Goal: Use online tool/utility: Utilize a website feature to perform a specific function

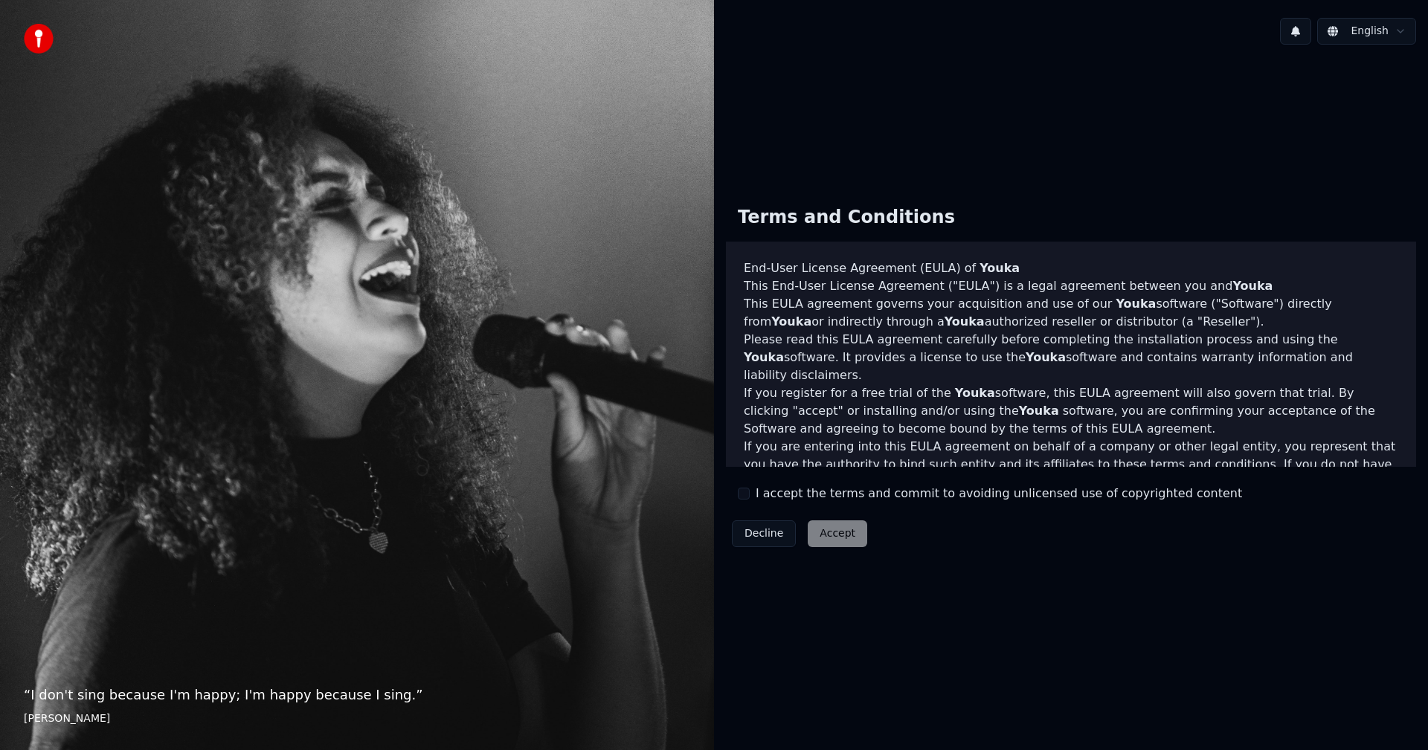
click at [744, 495] on button "I accept the terms and commit to avoiding unlicensed use of copyrighted content" at bounding box center [744, 494] width 12 height 12
click at [837, 535] on button "Accept" at bounding box center [837, 534] width 59 height 27
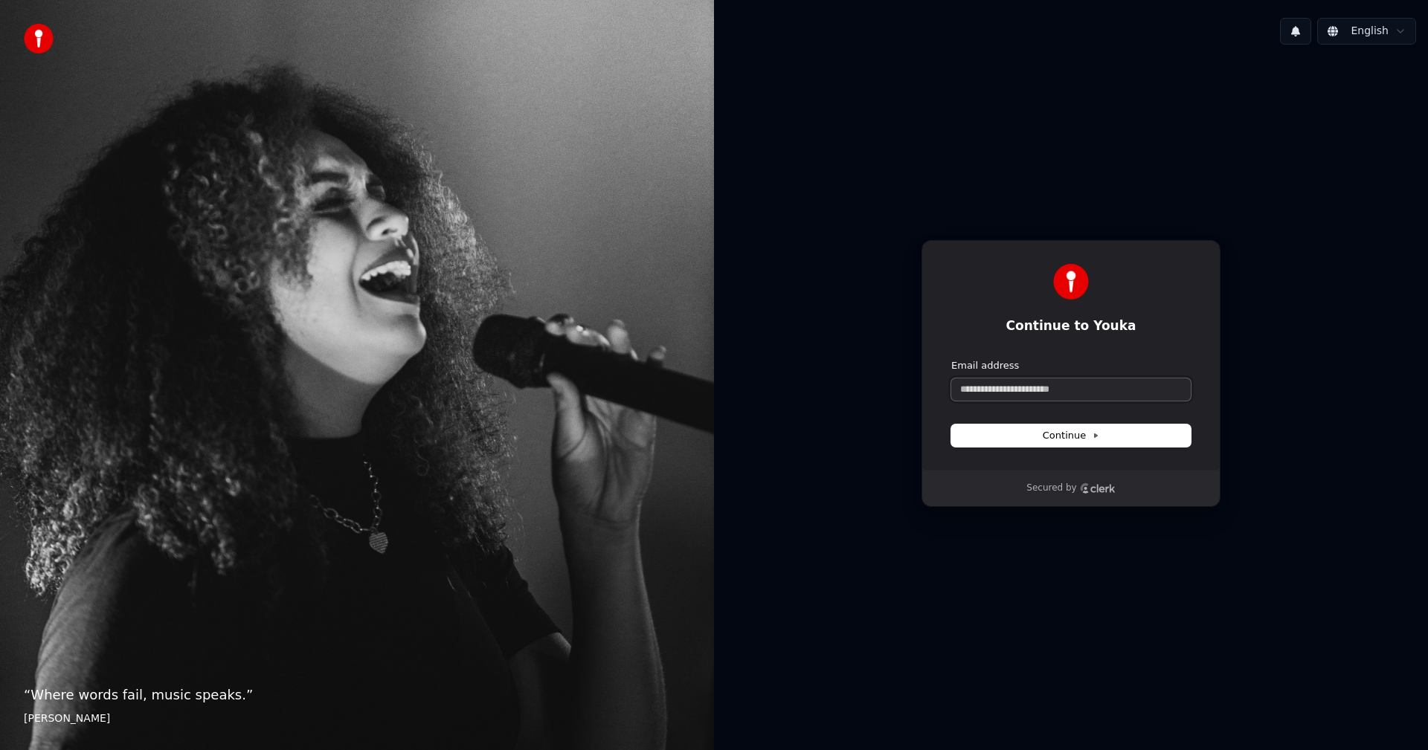
click at [1057, 395] on input "Email address" at bounding box center [1070, 390] width 239 height 22
click at [951, 359] on button "submit" at bounding box center [951, 359] width 0 height 0
type input "**********"
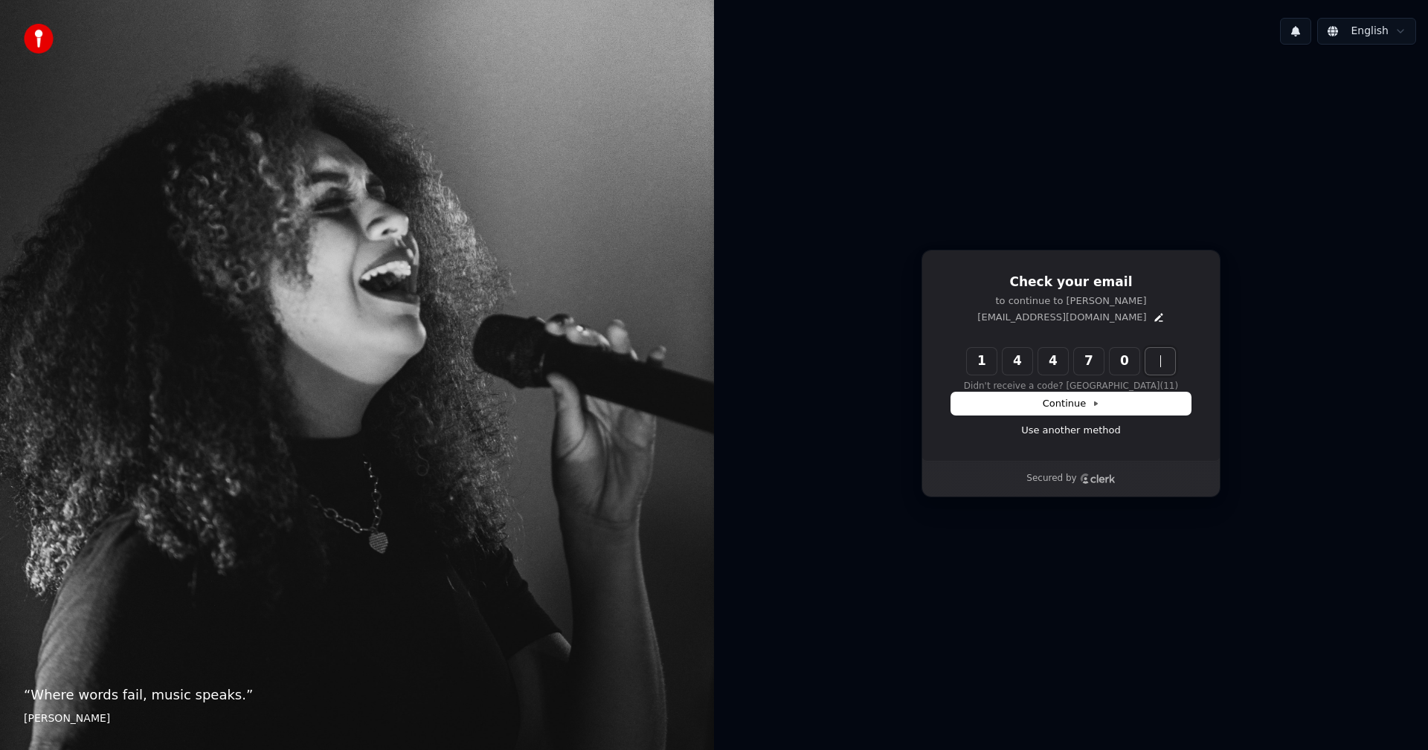
type input "******"
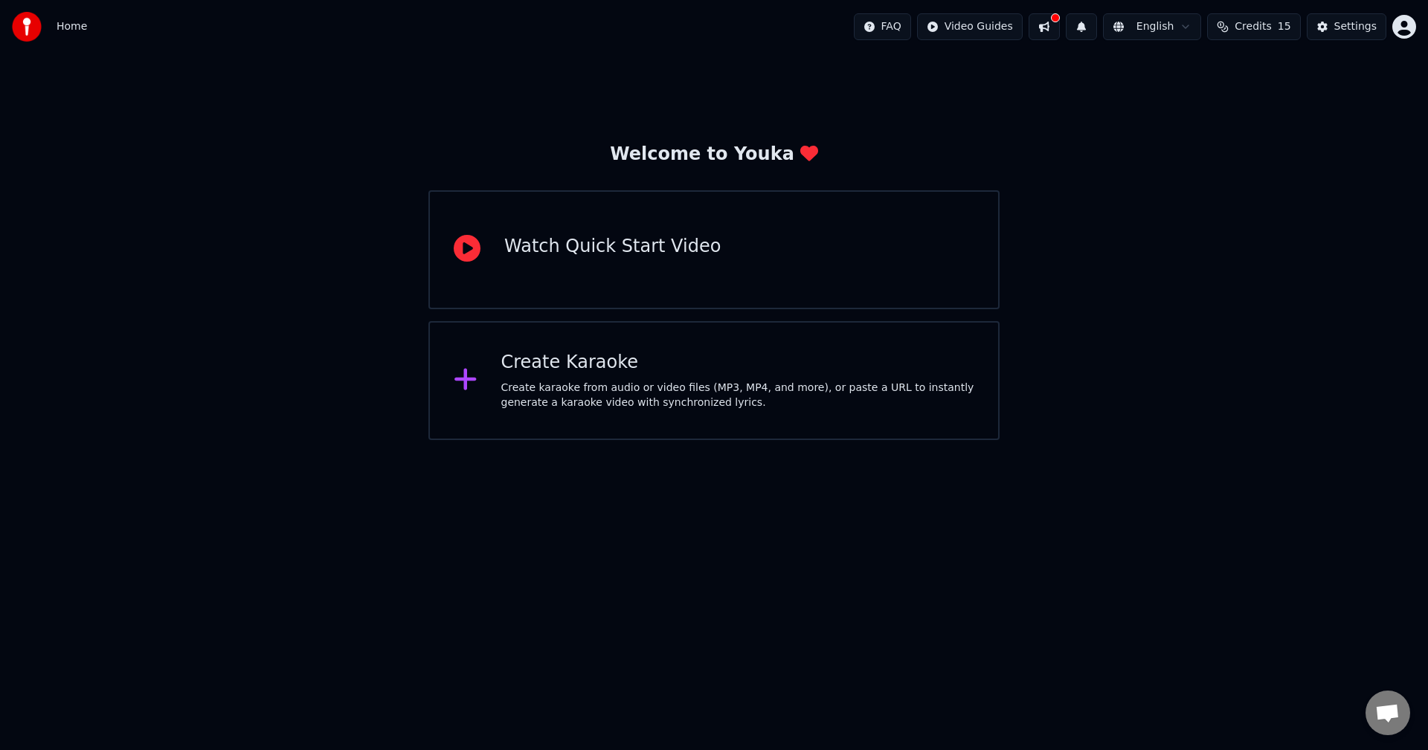
click at [583, 350] on div "Create Karaoke Create karaoke from audio or video files (MP3, MP4, and more), o…" at bounding box center [713, 380] width 571 height 119
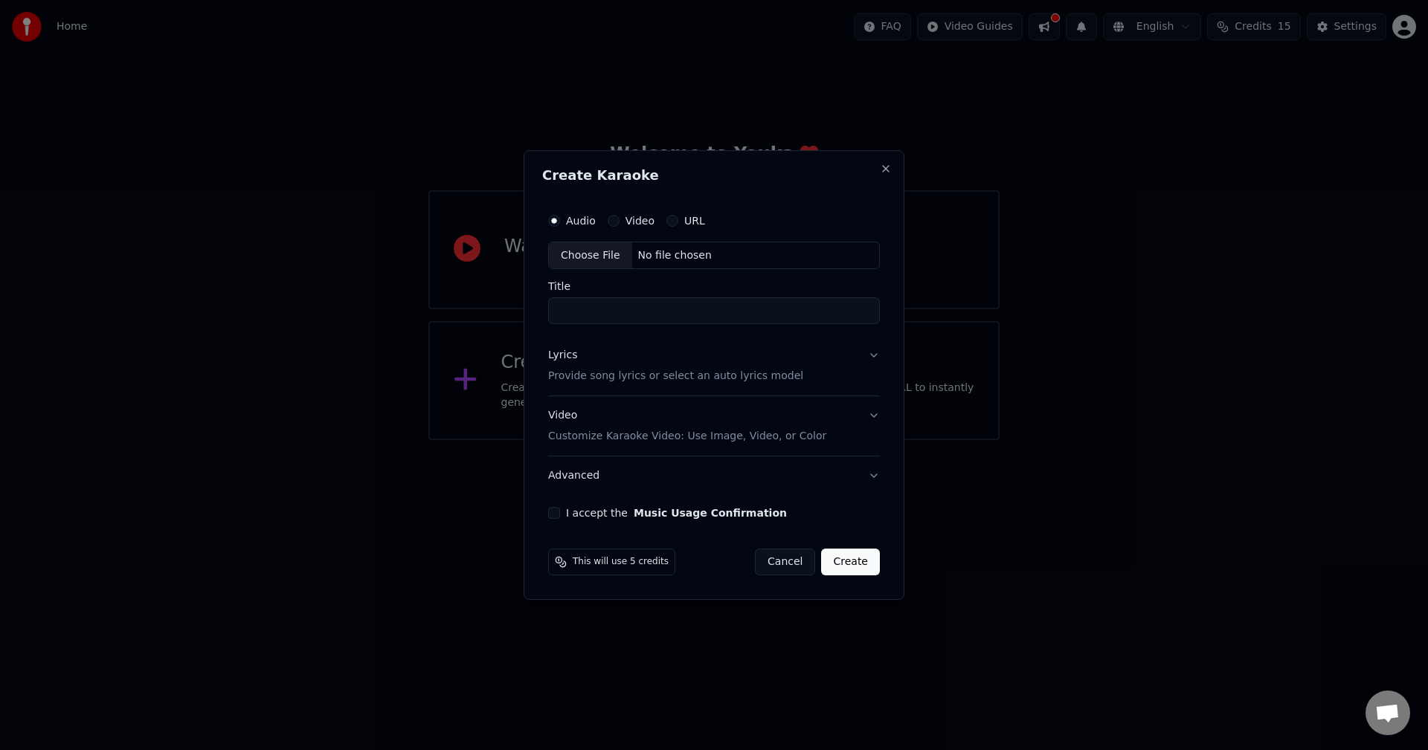
click at [611, 217] on button "Video" at bounding box center [614, 221] width 12 height 12
click at [680, 219] on div "URL" at bounding box center [685, 221] width 39 height 12
click at [553, 217] on button "Audio" at bounding box center [554, 221] width 12 height 12
click at [622, 219] on div "Video" at bounding box center [631, 221] width 47 height 12
click at [608, 217] on button "Video" at bounding box center [614, 221] width 12 height 12
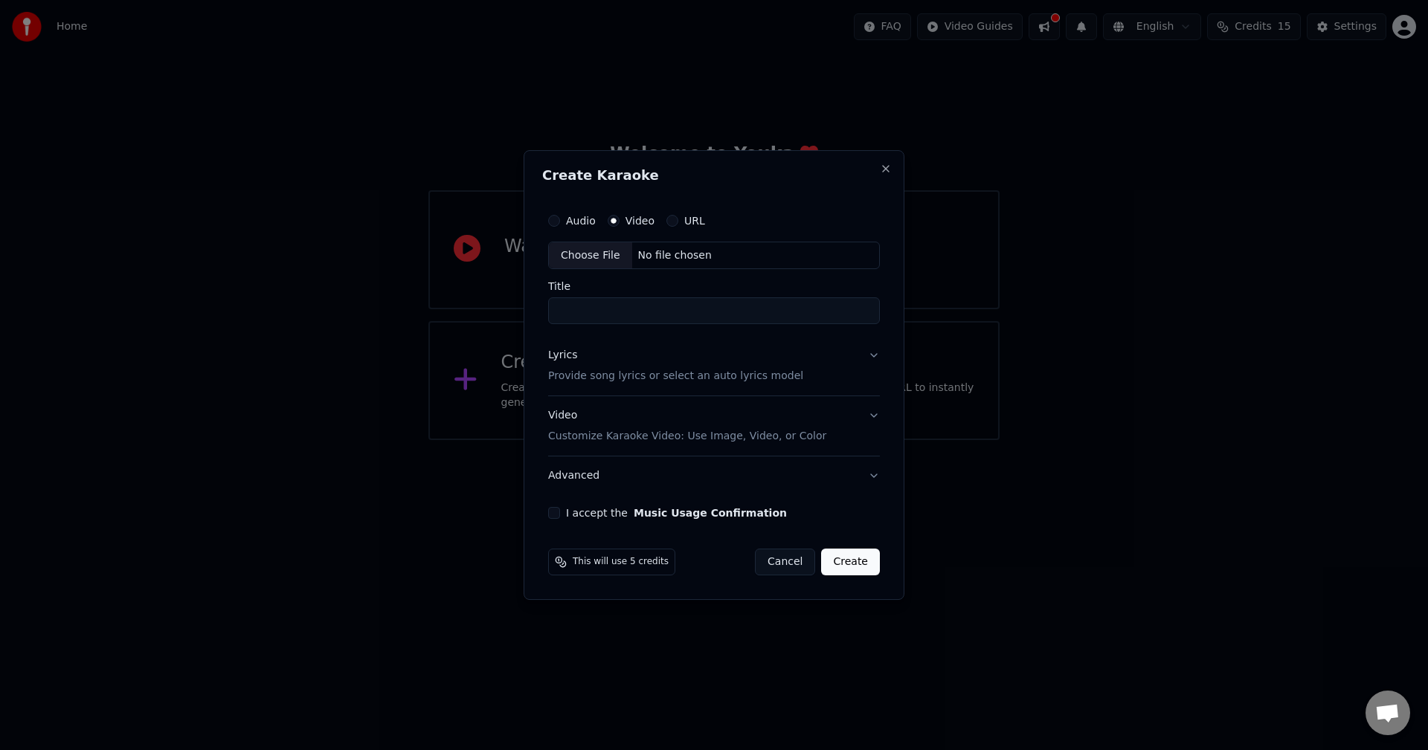
click at [666, 216] on div "URL" at bounding box center [685, 221] width 39 height 12
click at [666, 219] on button "URL" at bounding box center [672, 221] width 12 height 12
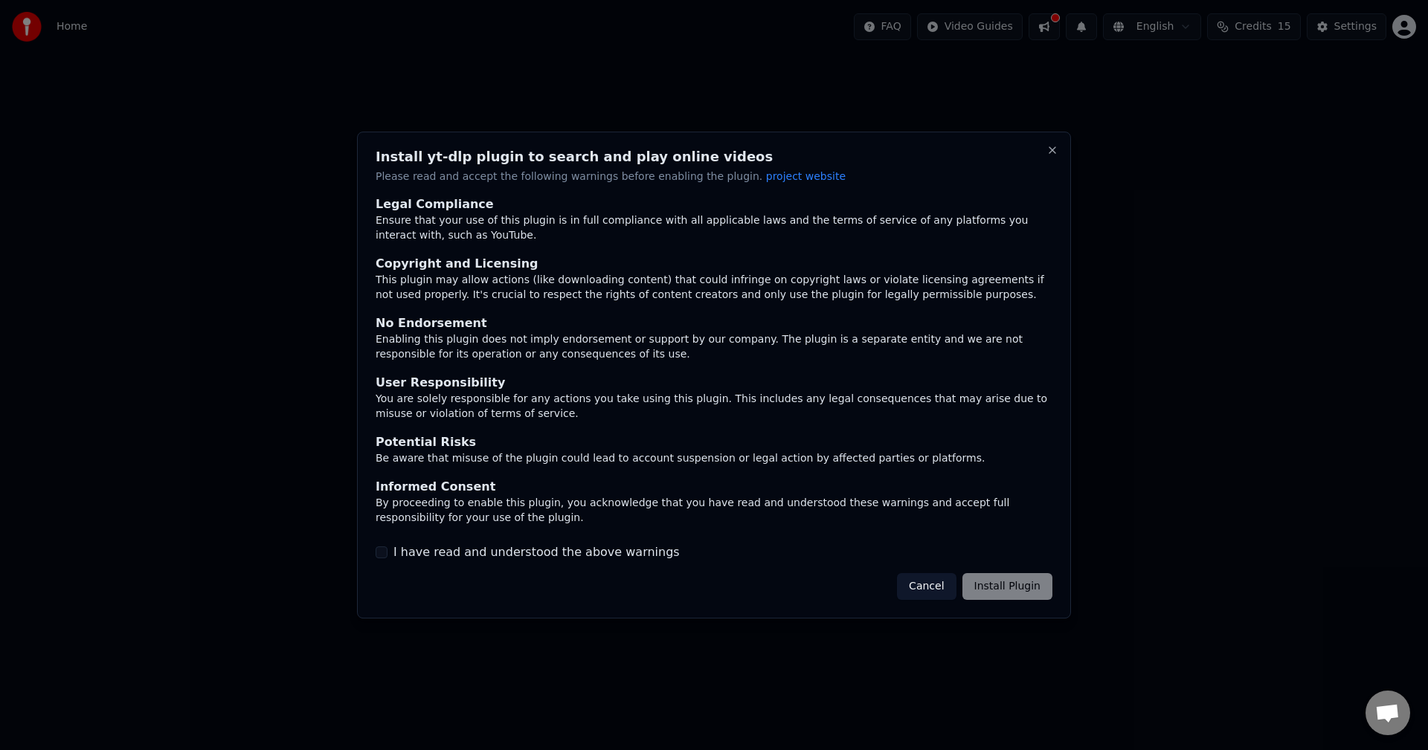
click at [924, 590] on button "Cancel" at bounding box center [926, 586] width 59 height 27
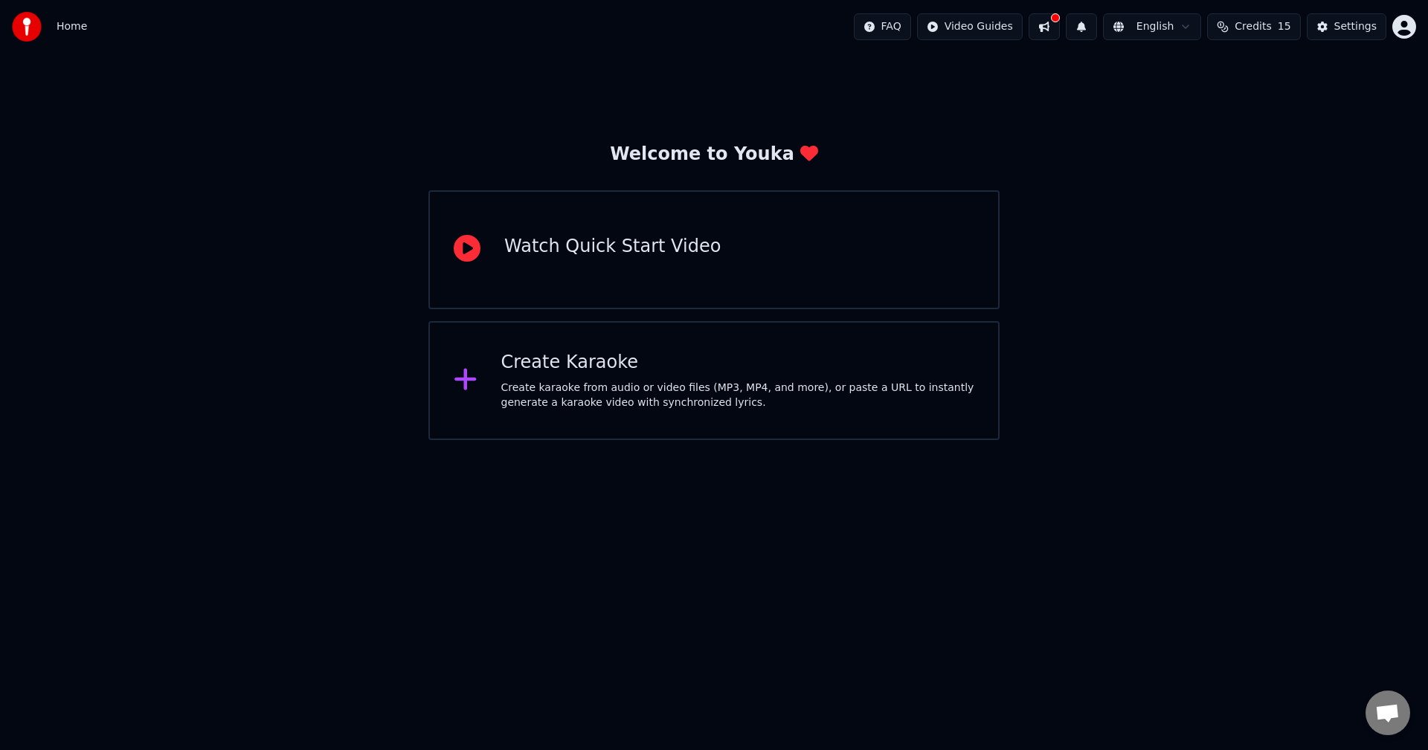
click at [595, 365] on div "Create Karaoke" at bounding box center [738, 363] width 474 height 24
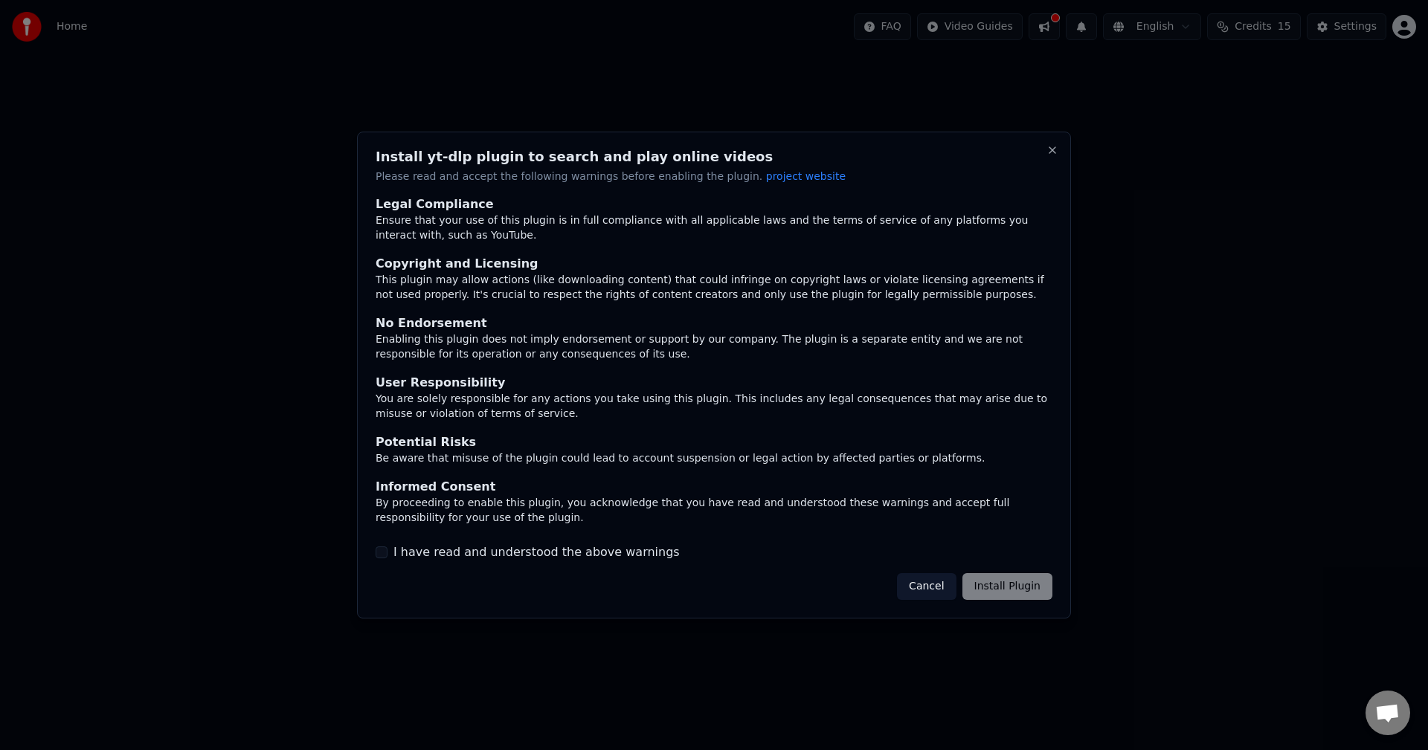
drag, startPoint x: 403, startPoint y: 550, endPoint x: 720, endPoint y: 543, distance: 316.9
click at [404, 550] on label "I have read and understood the above warnings" at bounding box center [536, 553] width 286 height 18
click at [376, 550] on button "I have read and understood the above warnings" at bounding box center [382, 553] width 12 height 12
drag, startPoint x: 1005, startPoint y: 585, endPoint x: 989, endPoint y: 581, distance: 16.1
click at [1002, 584] on button "Install Plugin" at bounding box center [1007, 586] width 90 height 27
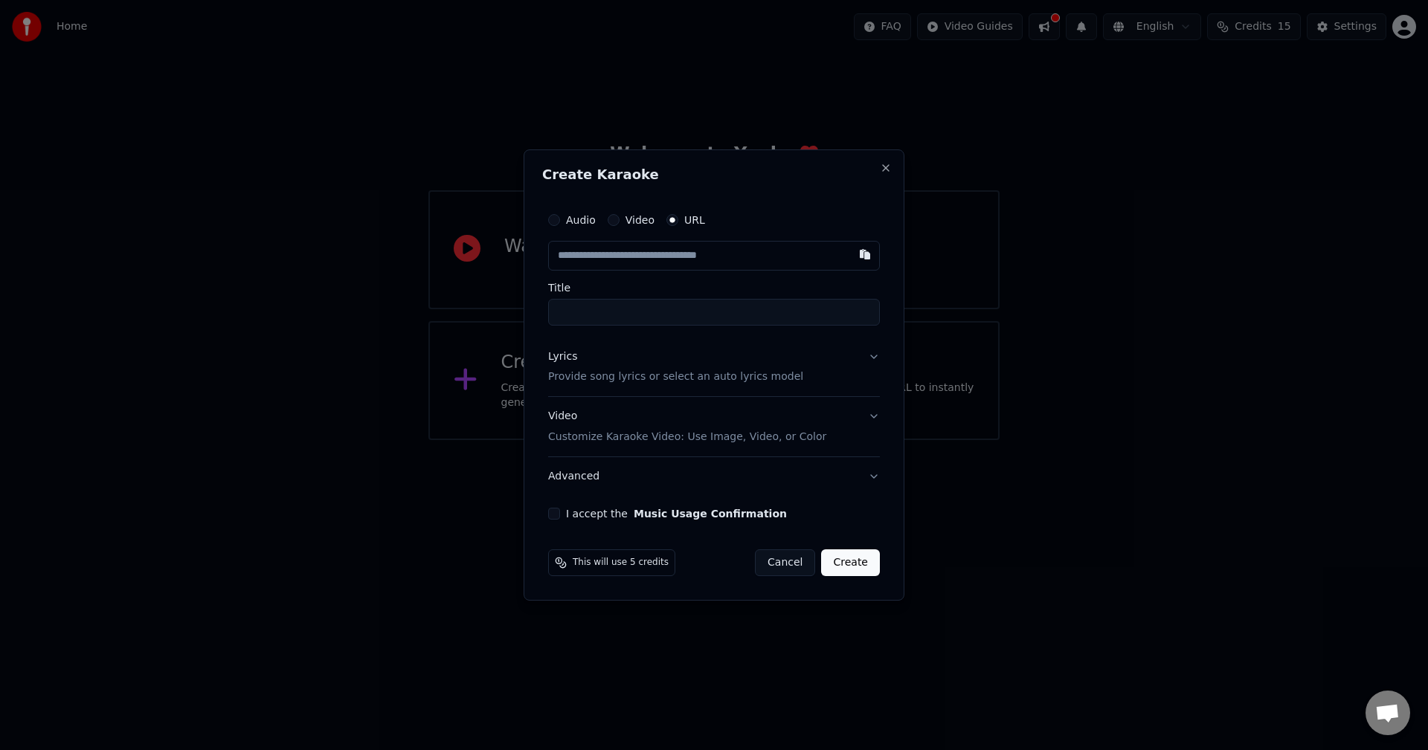
click at [614, 220] on button "Video" at bounding box center [614, 220] width 12 height 12
click at [556, 225] on button "Audio" at bounding box center [554, 221] width 12 height 12
click at [587, 251] on div "Choose File" at bounding box center [590, 255] width 83 height 27
type input "**********"
click at [870, 352] on button "Lyrics Provide song lyrics or select an auto lyrics model" at bounding box center [714, 366] width 338 height 59
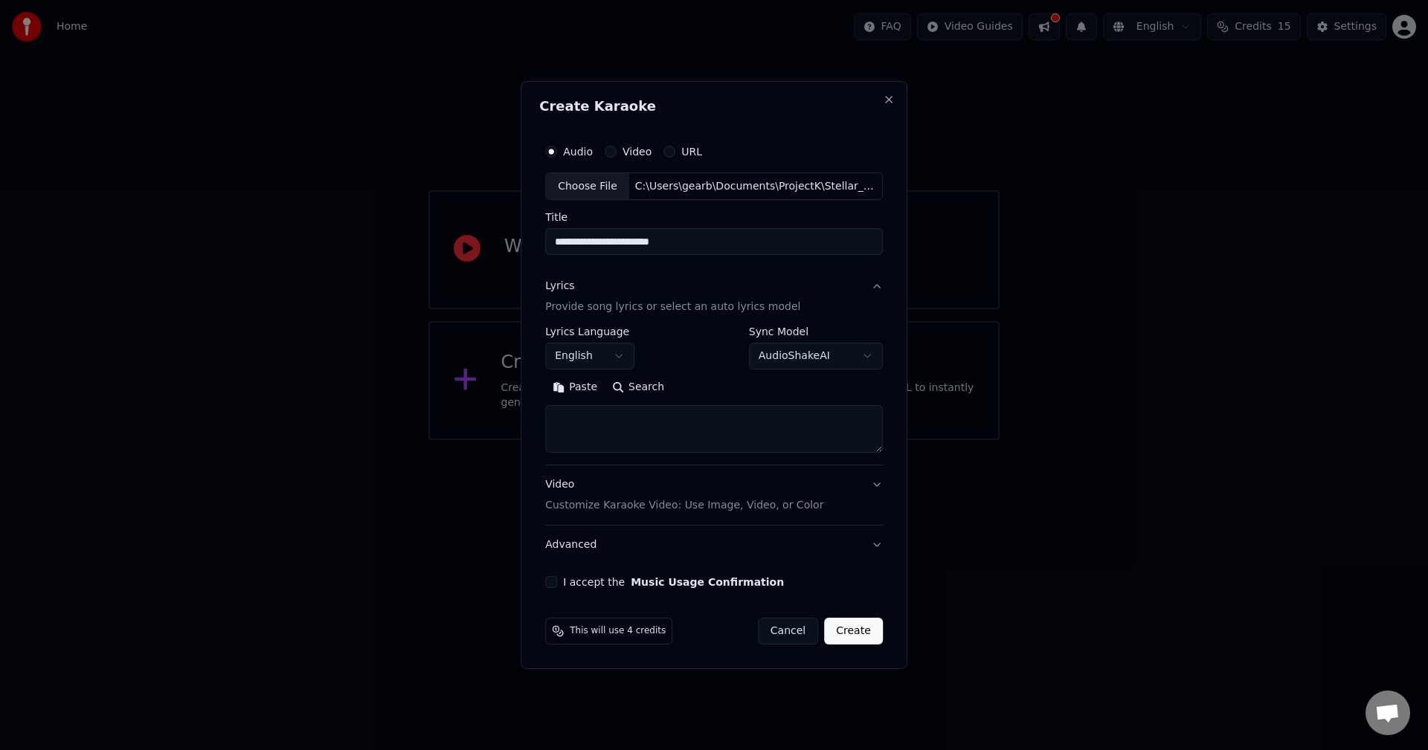
click at [875, 286] on button "Lyrics Provide song lyrics or select an auto lyrics model" at bounding box center [714, 297] width 338 height 59
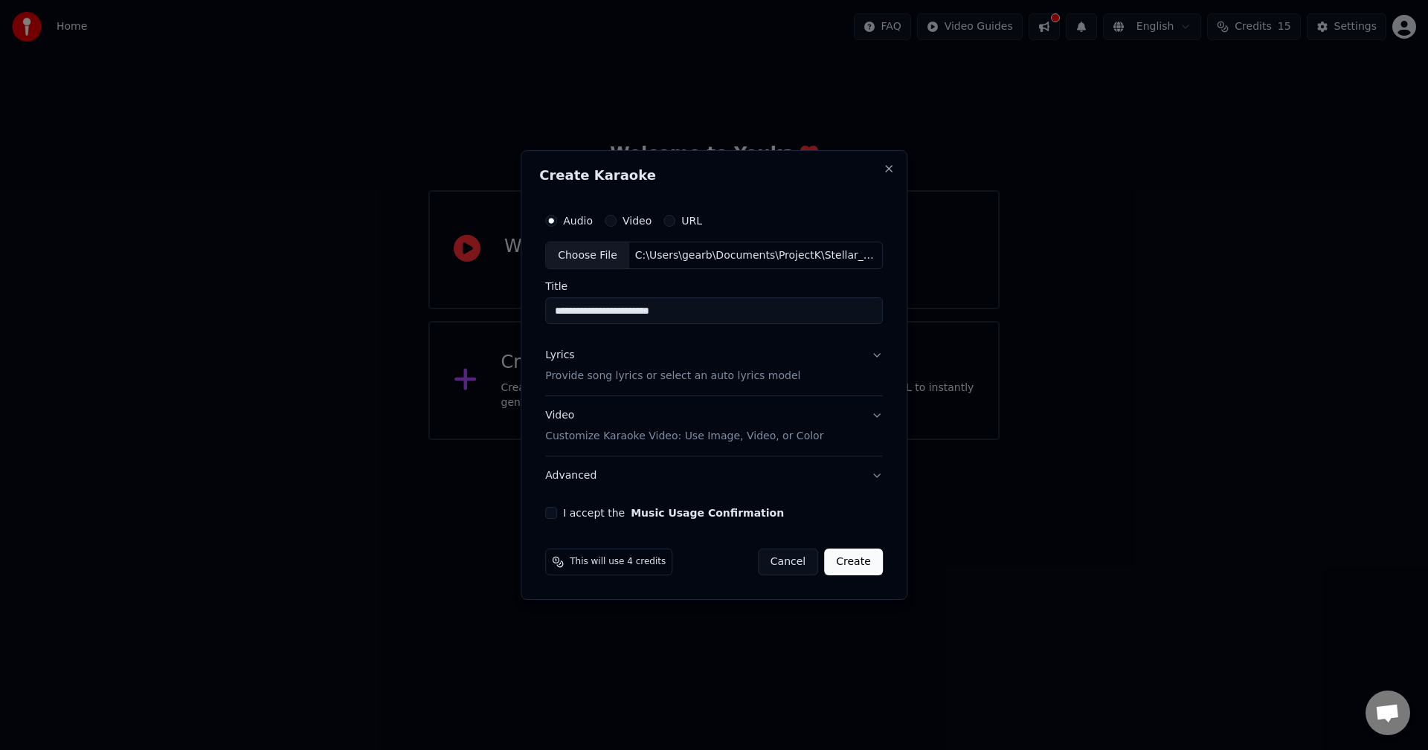
click at [871, 350] on button "Lyrics Provide song lyrics or select an auto lyrics model" at bounding box center [714, 366] width 338 height 59
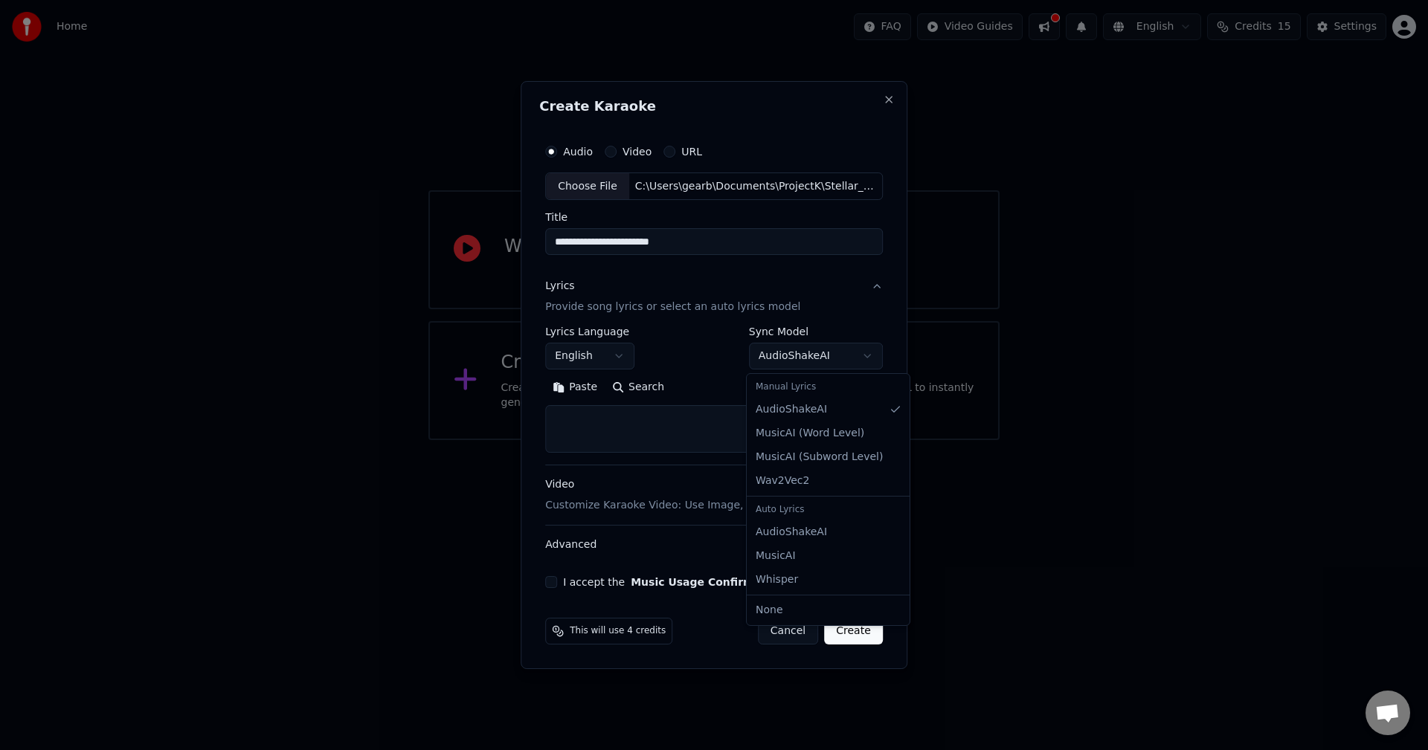
click at [806, 349] on body "**********" at bounding box center [714, 220] width 1428 height 440
click at [851, 355] on body "**********" at bounding box center [714, 220] width 1428 height 440
click at [631, 384] on button "Search" at bounding box center [638, 388] width 67 height 24
click at [612, 416] on textarea at bounding box center [714, 430] width 338 height 48
click at [590, 393] on button "Paste" at bounding box center [574, 388] width 59 height 24
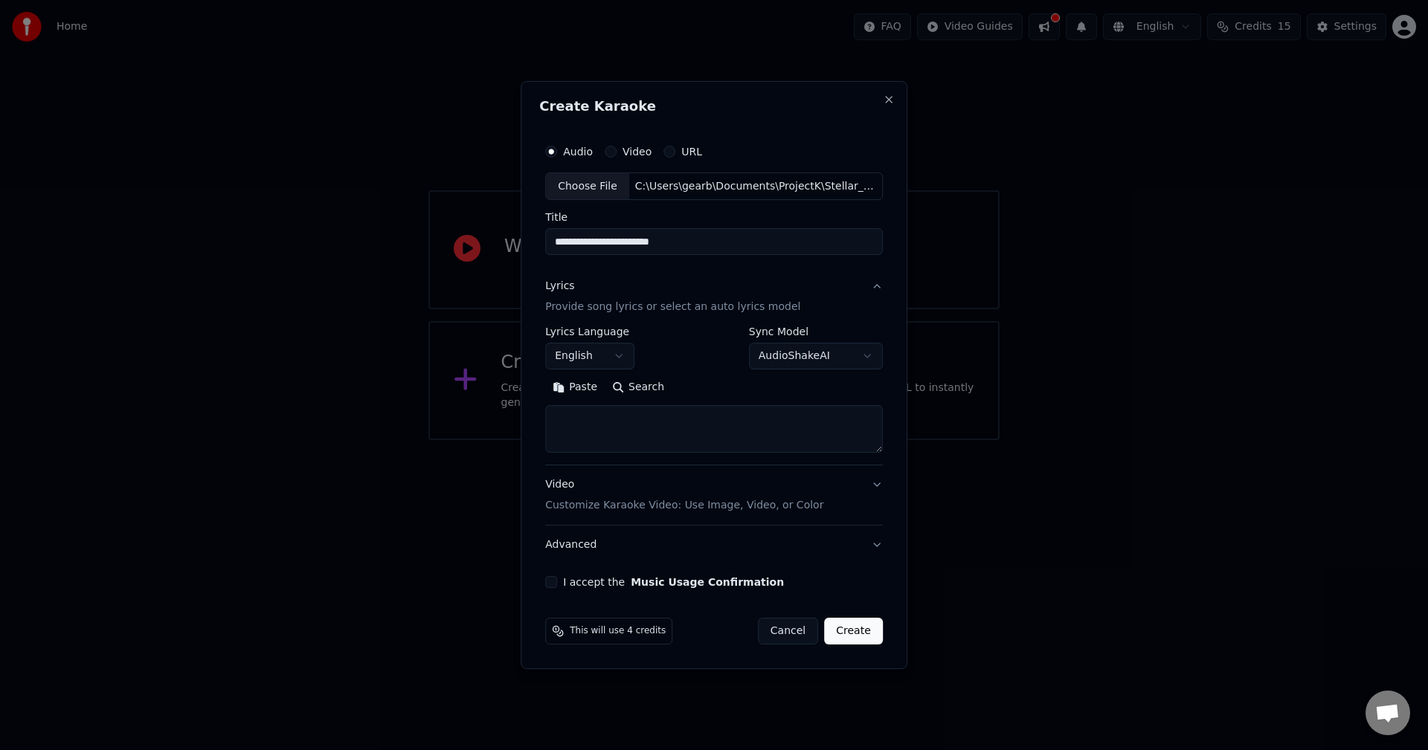
type textarea "**********"
drag, startPoint x: 605, startPoint y: 418, endPoint x: 537, endPoint y: 416, distance: 67.7
click at [537, 416] on div "**********" at bounding box center [714, 375] width 387 height 589
click at [727, 434] on textarea at bounding box center [711, 430] width 332 height 48
click at [701, 391] on button "Expand" at bounding box center [706, 388] width 70 height 24
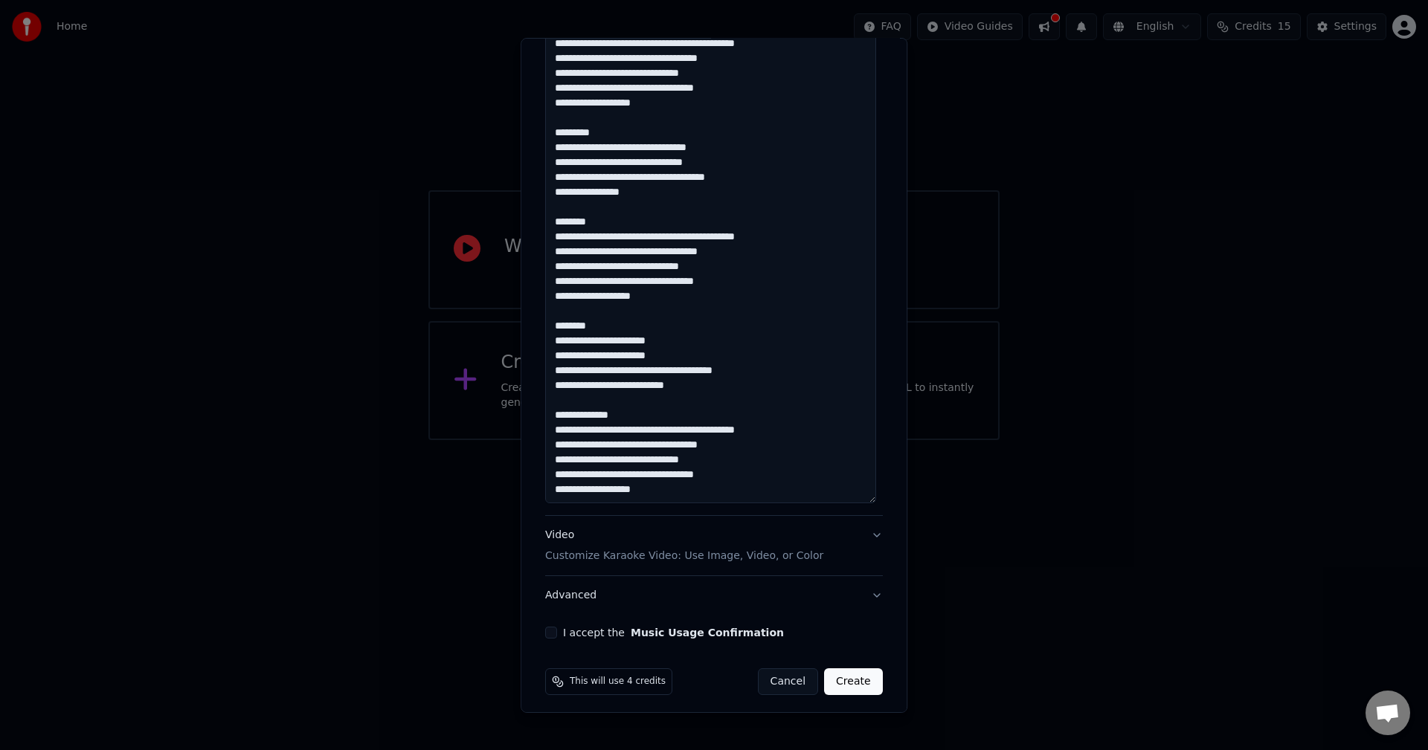
scroll to position [471, 0]
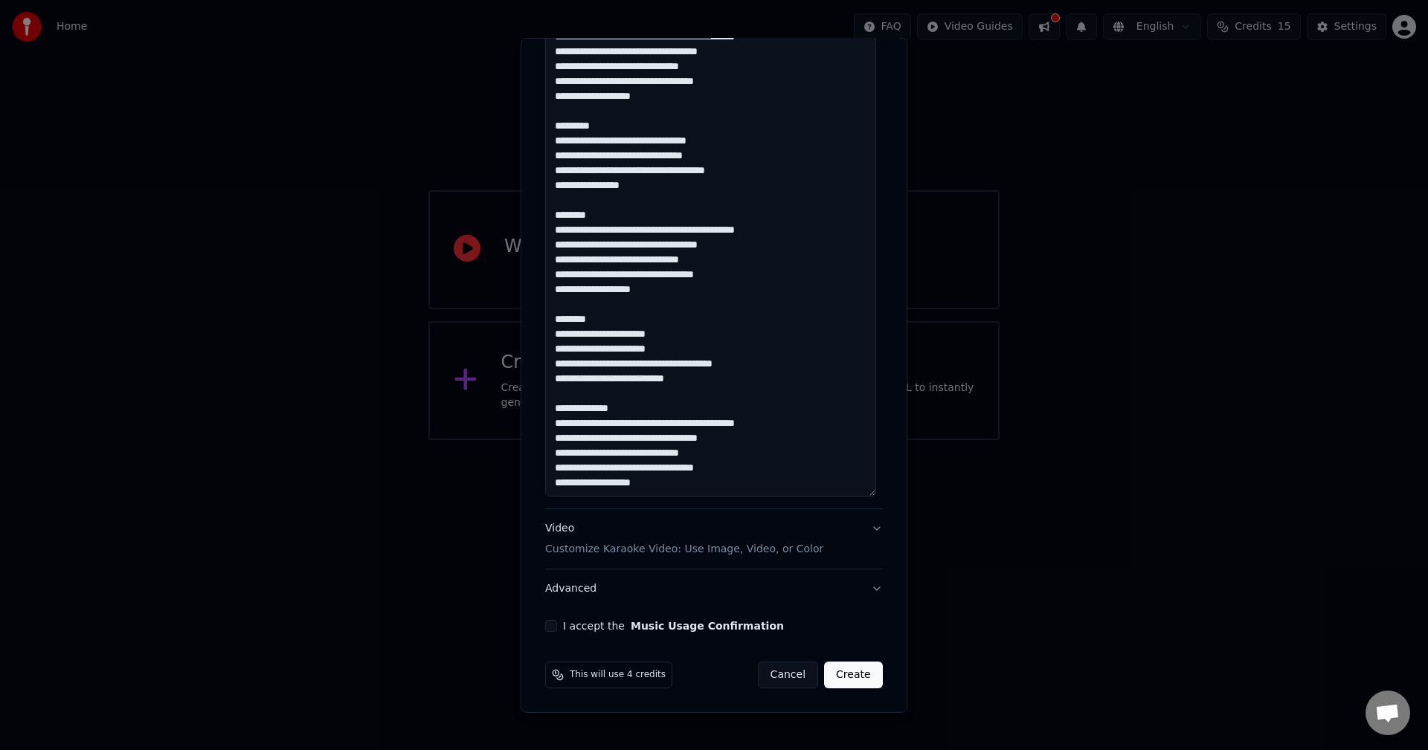
click at [548, 624] on button "I accept the Music Usage Confirmation" at bounding box center [551, 626] width 12 height 12
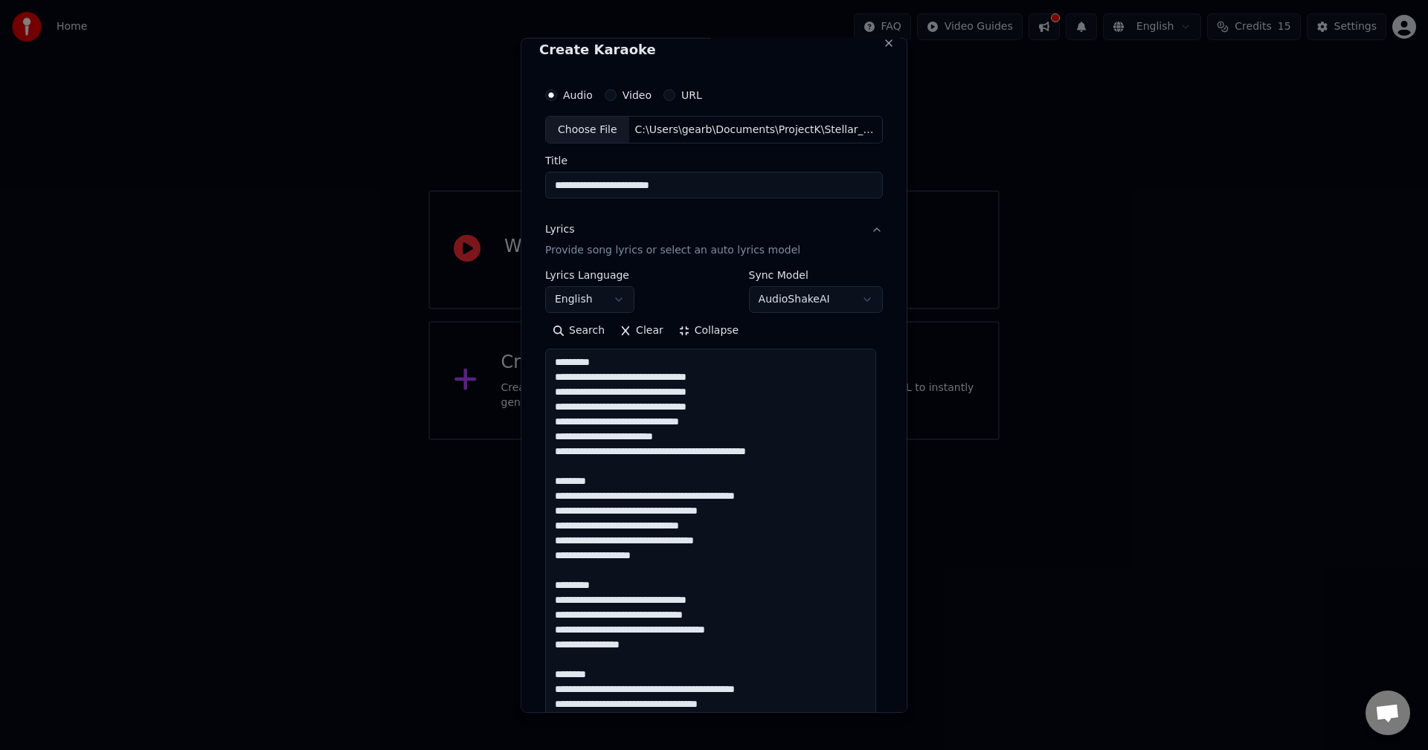
scroll to position [0, 0]
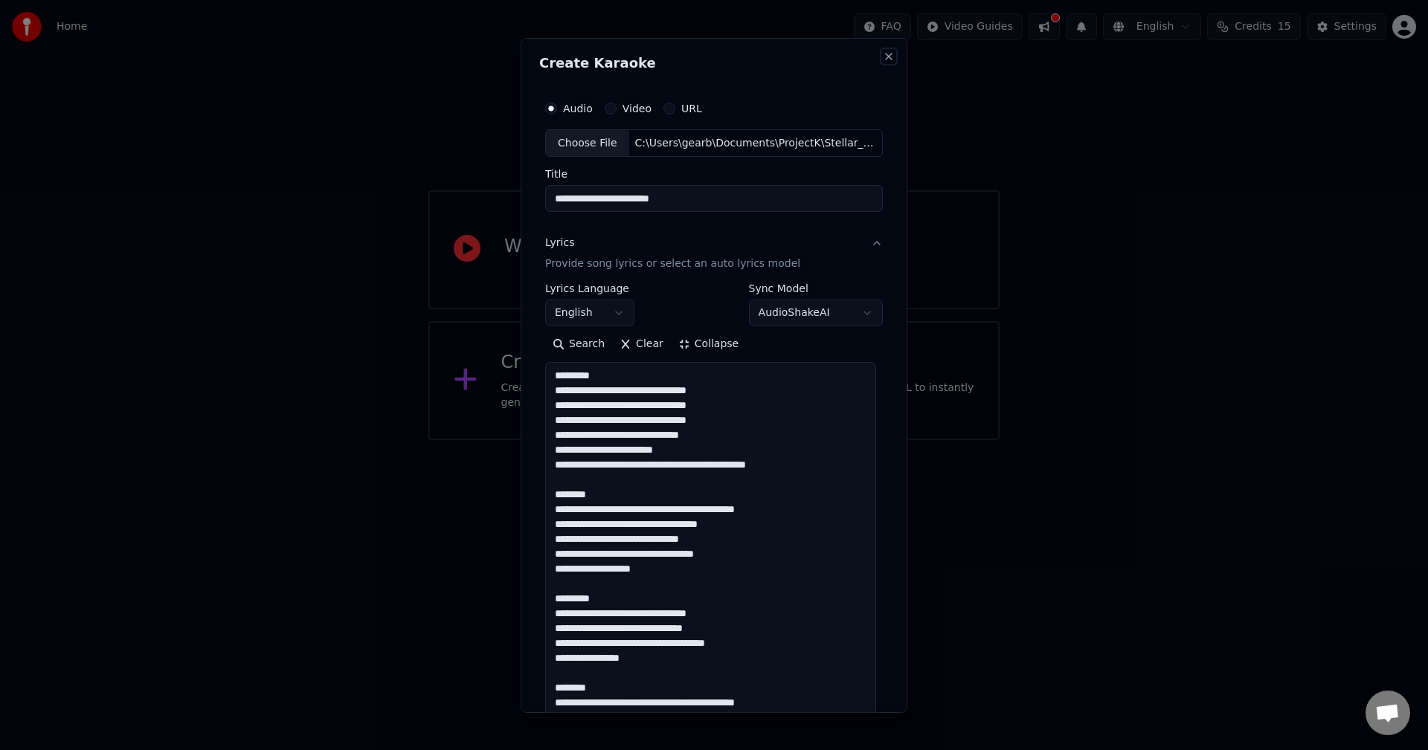
click at [883, 56] on button "Close" at bounding box center [889, 56] width 12 height 12
select select
